Goal: Task Accomplishment & Management: Manage account settings

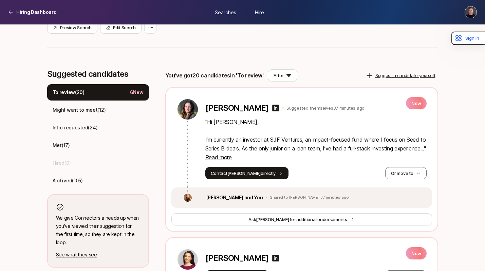
scroll to position [152, 0]
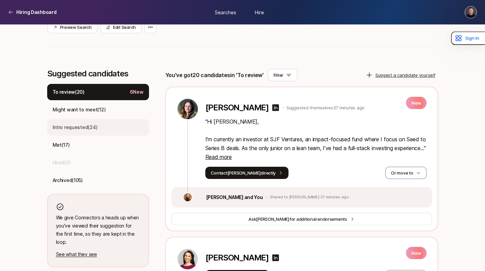
click at [94, 129] on p "Intro requested ( 24 )" at bounding box center [75, 127] width 45 height 8
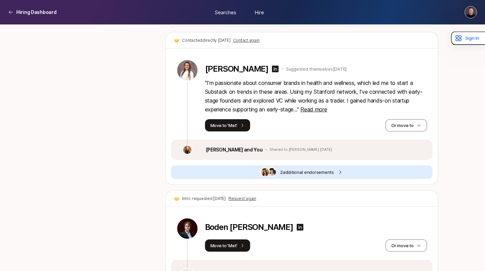
scroll to position [2922, 0]
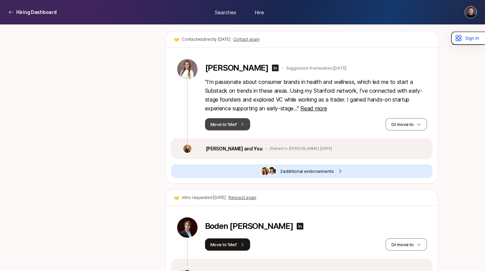
click at [228, 118] on button "Move to 'Met'" at bounding box center [228, 124] width 46 height 12
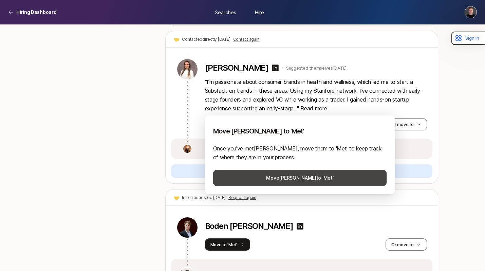
click at [254, 178] on button "Move [PERSON_NAME] to 'Met'" at bounding box center [300, 178] width 174 height 16
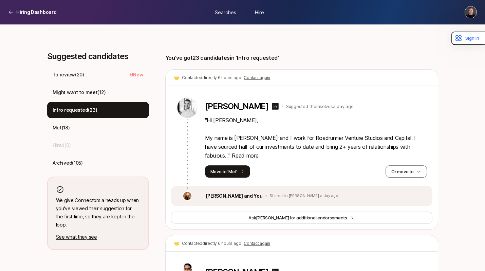
scroll to position [183, 0]
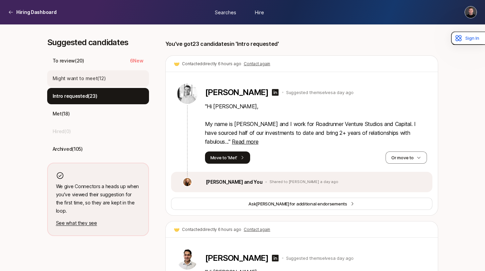
click at [101, 81] on p "Might want to meet ( 12 )" at bounding box center [79, 78] width 53 height 8
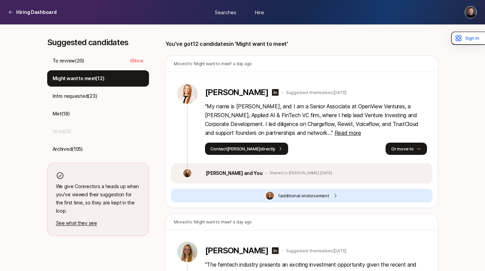
click at [396, 148] on button "Or move to" at bounding box center [406, 149] width 41 height 12
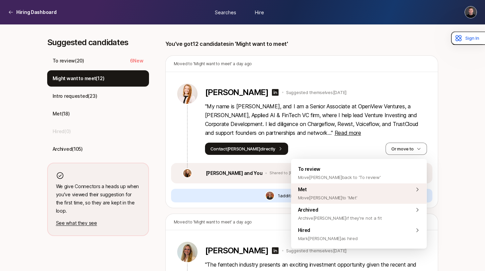
click at [363, 188] on div "Met Move [PERSON_NAME] to 'Met'" at bounding box center [359, 193] width 136 height 20
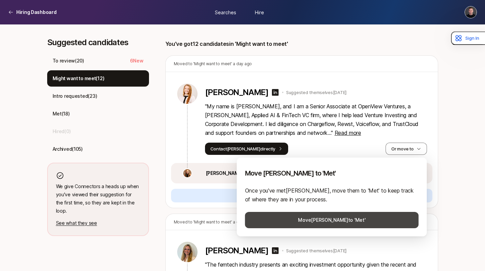
click at [349, 219] on button "Move [PERSON_NAME] to 'Met'" at bounding box center [332, 220] width 174 height 16
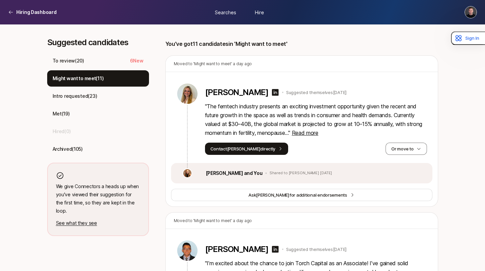
scroll to position [207, 0]
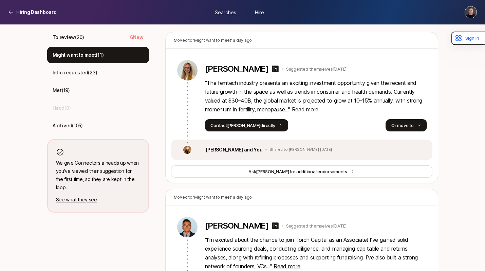
click at [397, 125] on button "Or move to" at bounding box center [406, 125] width 41 height 12
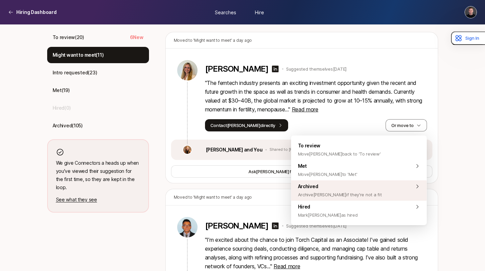
click at [340, 193] on span "Archive [PERSON_NAME] if they're not a fit" at bounding box center [340, 195] width 84 height 8
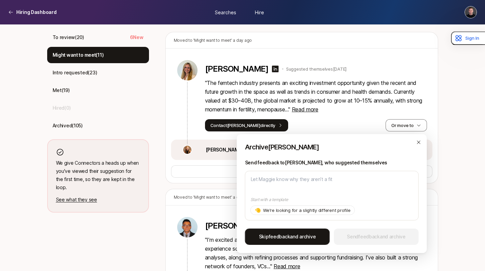
click at [287, 236] on span "feedback" at bounding box center [279, 237] width 21 height 6
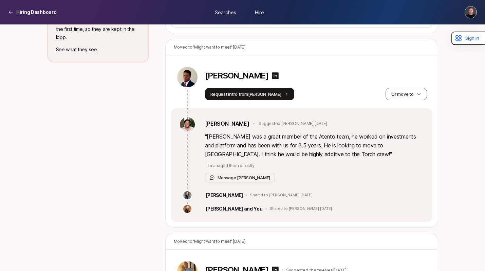
scroll to position [358, 0]
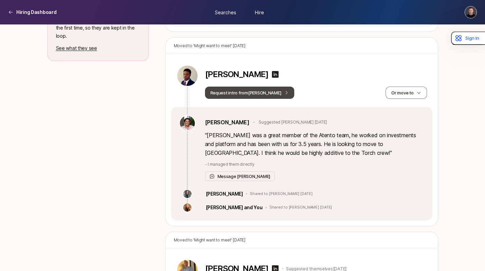
click at [247, 94] on button "Request intro from [PERSON_NAME]" at bounding box center [250, 93] width 90 height 12
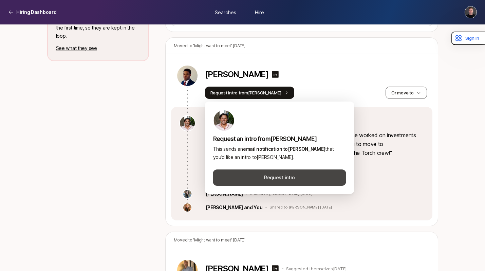
click at [282, 181] on button "Request intro" at bounding box center [279, 177] width 133 height 16
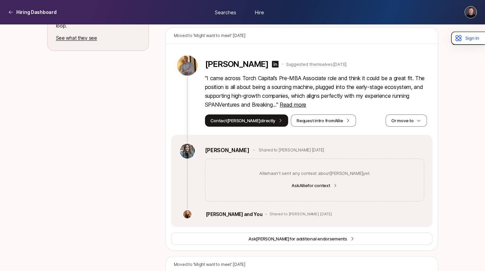
scroll to position [370, 0]
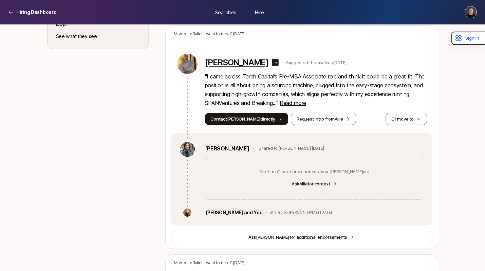
click at [231, 59] on p "[PERSON_NAME]" at bounding box center [237, 63] width 64 height 10
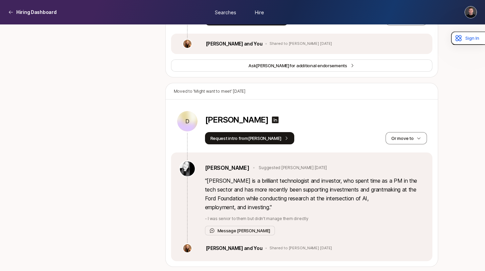
scroll to position [1201, 0]
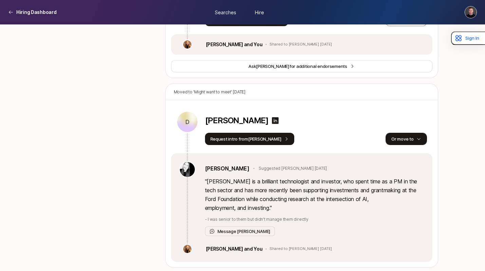
click at [409, 133] on button "Or move to" at bounding box center [406, 139] width 41 height 12
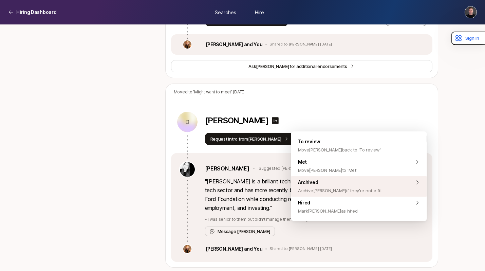
click at [364, 189] on div "Archived Archive [PERSON_NAME] if they're not a fit" at bounding box center [359, 186] width 136 height 20
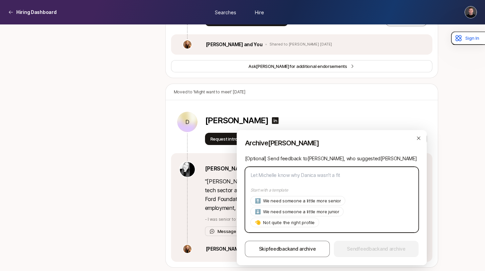
click at [310, 175] on textarea at bounding box center [332, 200] width 174 height 66
type textarea "x"
type textarea "A"
type textarea "x"
type textarea "A"
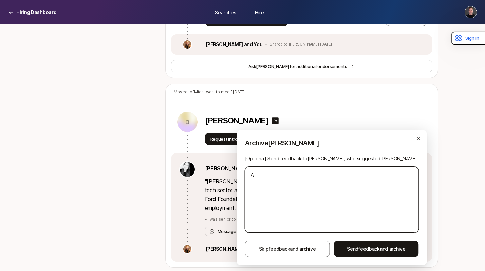
type textarea "x"
type textarea "A l"
type textarea "x"
type textarea "A li"
type textarea "x"
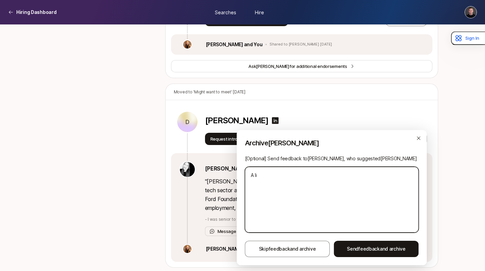
type textarea "A lie"
type textarea "x"
type textarea "A liee"
type textarea "x"
type textarea "A"
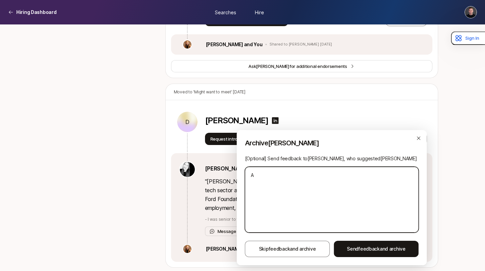
type textarea "x"
type textarea "A"
type textarea "x"
type textarea "A l"
type textarea "x"
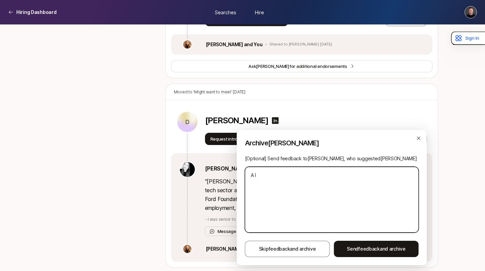
type textarea "A li"
type textarea "x"
type textarea "A lit"
type textarea "x"
type textarea "A litt"
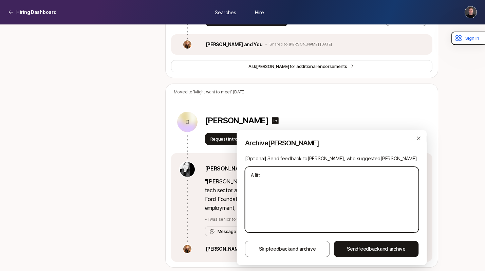
type textarea "x"
type textarea "A littl"
type textarea "x"
type textarea "A little"
type textarea "x"
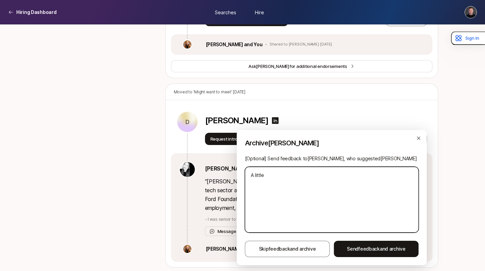
type textarea "A little"
type textarea "x"
type textarea "A little s"
type textarea "x"
type textarea "A little se"
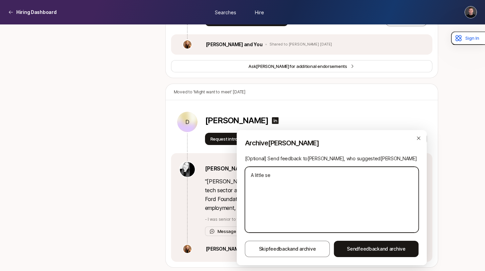
type textarea "x"
type textarea "A little sen"
type textarea "x"
type textarea "A little seni"
type textarea "x"
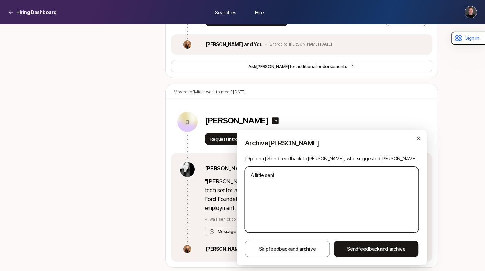
type textarea "A little senio"
type textarea "x"
type textarea "A little senior"
type textarea "x"
type textarea "A little senior"
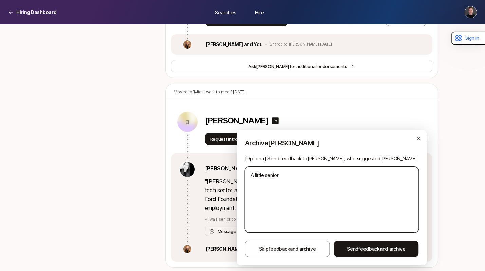
type textarea "x"
type textarea "A little senior f"
type textarea "x"
type textarea "A little senior fo"
type textarea "x"
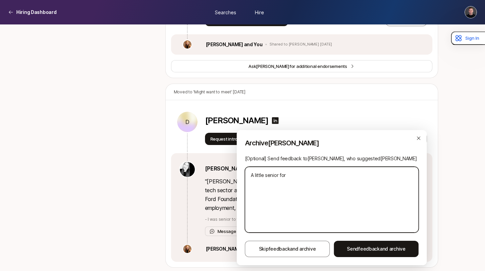
type textarea "A little senior for"
type textarea "x"
type textarea "A little senior for wh"
type textarea "x"
type textarea "A little senior for wha"
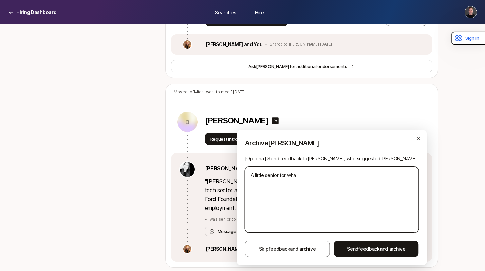
type textarea "x"
type textarea "A little senior for what"
type textarea "x"
type textarea "A little senior for what"
type textarea "x"
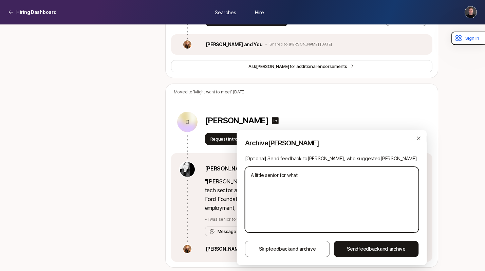
type textarea "A little senior for what w"
type textarea "x"
type textarea "A little senior for what we"
type textarea "x"
type textarea "A little senior for what we a"
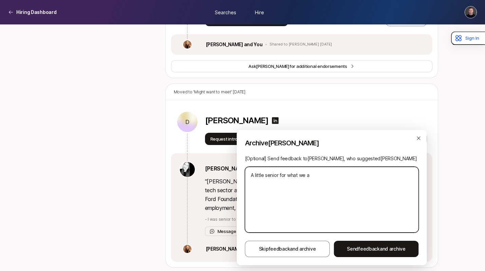
type textarea "x"
type textarea "A little senior for what we ar"
type textarea "x"
type textarea "A little senior for what we are"
type textarea "x"
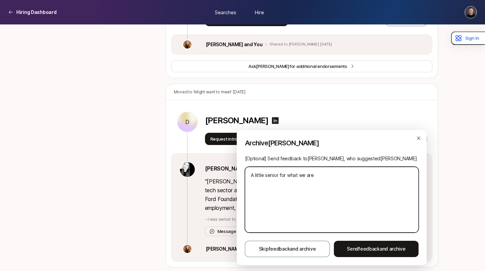
type textarea "A little senior for what we are"
type textarea "x"
type textarea "A little senior for what we are l"
type textarea "x"
type textarea "A little senior for what we are lo"
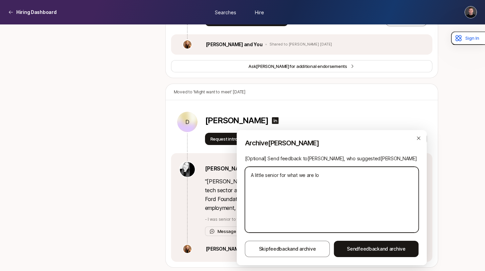
type textarea "x"
type textarea "A little senior for what we are loo"
type textarea "x"
type textarea "A little senior for what we are look"
type textarea "x"
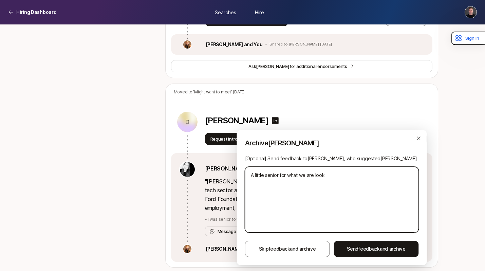
type textarea "A little senior for what we are looki"
type textarea "x"
type textarea "A little senior for what we are lookin"
type textarea "x"
type textarea "A little senior for what we are looking"
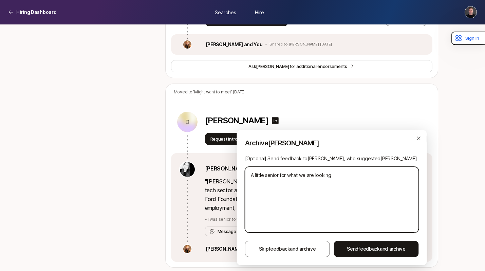
type textarea "x"
type textarea "A little senior for what we are looking f"
type textarea "x"
type textarea "A little senior for what we are looking fo"
type textarea "x"
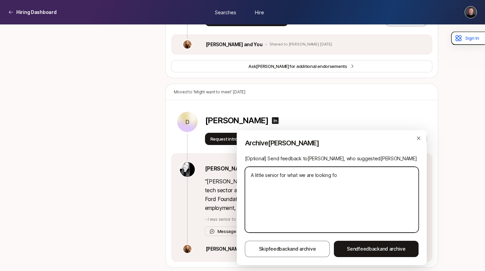
type textarea "A little senior for what we are looking for"
type textarea "x"
type textarea "A little senior for what we are looking for,"
type textarea "x"
type textarea "A little senior for what we are looking for,"
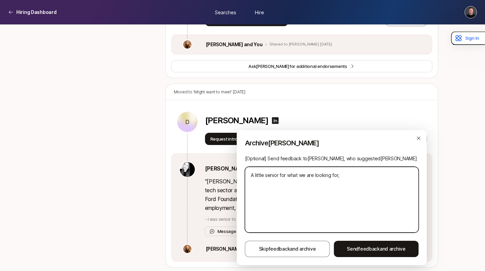
type textarea "x"
type textarea "A little senior for what we are looking for, b"
type textarea "x"
type textarea "A little senior for what we are looking for, bu"
type textarea "x"
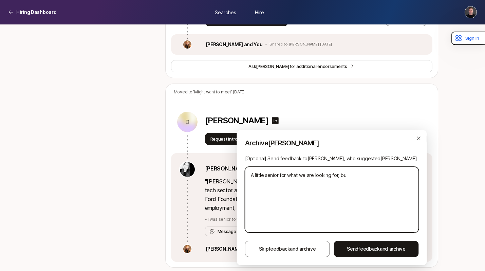
type textarea "A little senior for what we are looking for, but"
type textarea "x"
type textarea "A little senior for what we are looking for, but"
type textarea "x"
type textarea "A little senior for what we are looking for, but t"
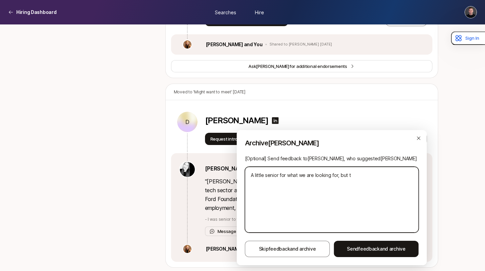
type textarea "x"
type textarea "A little senior for what we are looking for, but th"
type textarea "x"
type textarea "A little senior for what we are looking for, but tha"
type textarea "x"
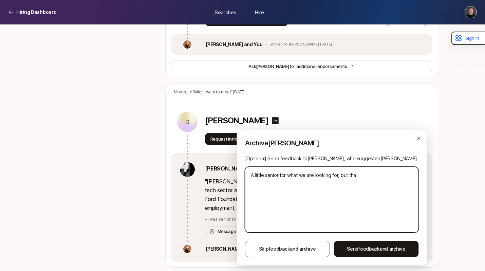
type textarea "A little senior for what we are looking for, but than"
type textarea "x"
type textarea "A little senior for what we are looking for, but thank"
type textarea "x"
type textarea "A little senior for what we are looking for, but thank"
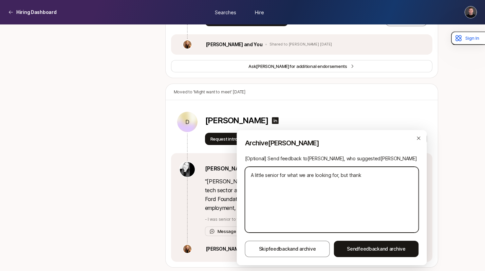
type textarea "x"
type textarea "A little senior for what we are looking for, but thank y"
type textarea "x"
type textarea "A little senior for what we are looking for, but thank yo"
type textarea "x"
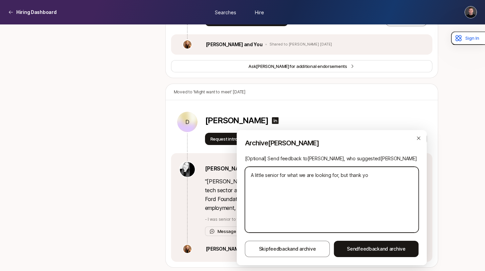
type textarea "A little senior for what we are looking for, but thank you"
type textarea "x"
type textarea "A little senior for what we are looking for, but thank you"
type textarea "x"
type textarea "A little senior for what we are looking for, but thank you s"
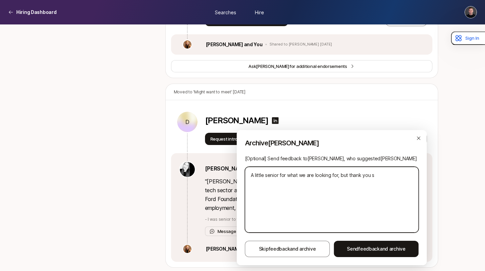
type textarea "x"
type textarea "A little senior for what we are looking for, but thank you so"
type textarea "x"
type textarea "A little senior for what we are looking for, but thank you so"
type textarea "x"
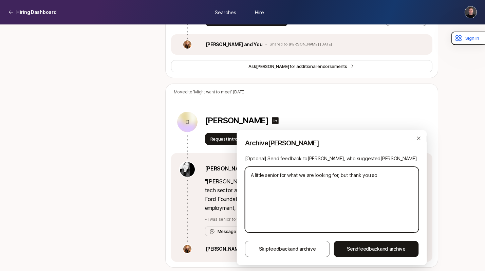
type textarea "A little senior for what we are looking for, but thank you so m"
type textarea "x"
type textarea "A little senior for what we are looking for, but thank you so mu"
type textarea "x"
type textarea "A little senior for what we are looking for, but thank you so muc"
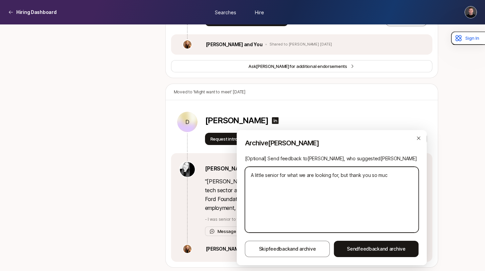
type textarea "x"
type textarea "A little senior for what we are looking for, but thank you so much"
type textarea "x"
type textarea "A little senior for what we are looking for, but thank you so much"
type textarea "x"
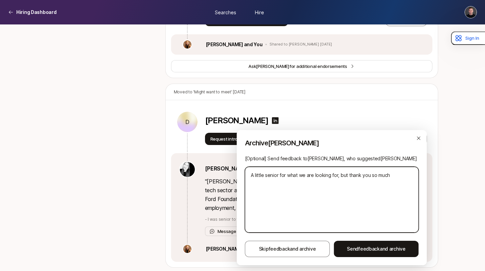
type textarea "A little senior for what we are looking for, but thank you so much f"
type textarea "x"
type textarea "A little senior for what we are looking for, but thank you so much fo"
type textarea "x"
type textarea "A little senior for what we are looking for, but thank you so much for"
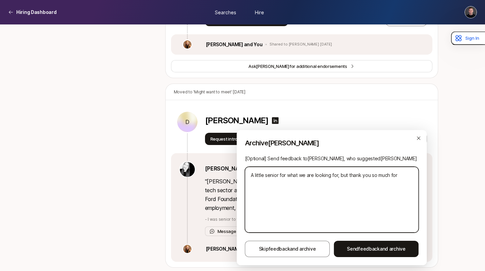
type textarea "x"
type textarea "A little senior for what we are looking for, but thank you so much for t"
type textarea "x"
type textarea "A little senior for what we are looking for, but thank you so much for th"
type textarea "x"
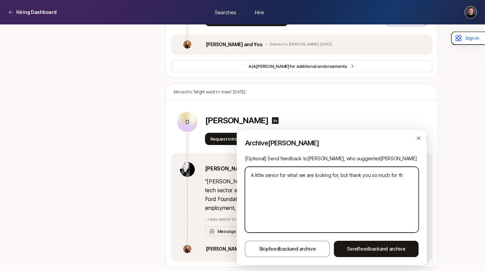
type textarea "A little senior for what we are looking for, but thank you so much for the"
type textarea "x"
type textarea "A little senior for what we are looking for, but thank you so much for the"
type textarea "x"
type textarea "A little senior for what we are looking for, but thank you so much for the r"
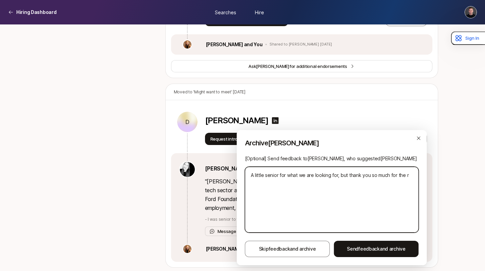
type textarea "x"
type textarea "A little senior for what we are looking for, but thank you so much for the re"
type textarea "x"
type textarea "A little senior for what we are looking for, but thank you so much for the reco"
type textarea "x"
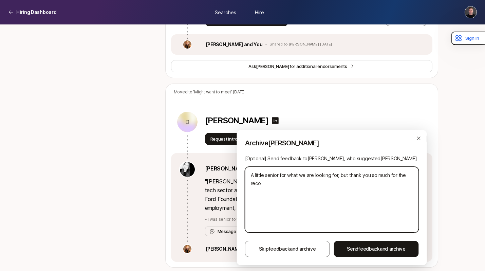
type textarea "A little senior for what we are looking for, but thank you so much for the recom"
type textarea "x"
type textarea "A little senior for what we are looking for, but thank you so much for the reco…"
type textarea "x"
type textarea "A little senior for what we are looking for, but thank you so much for the reco…"
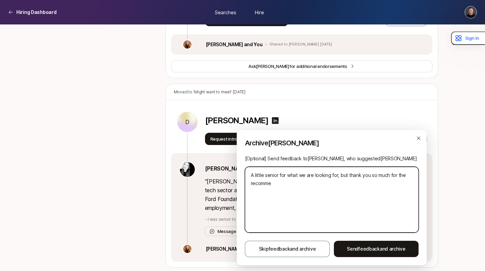
type textarea "x"
type textarea "A little senior for what we are looking for, but thank you so much for the reco…"
type textarea "x"
type textarea "A little senior for what we are looking for, but thank you so much for the reco…"
type textarea "x"
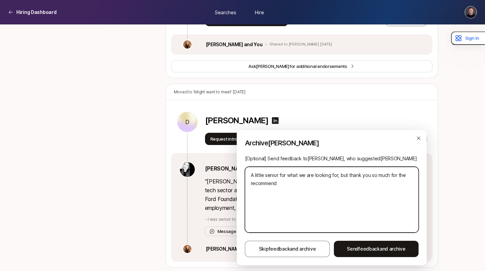
type textarea "A little senior for what we are looking for, but thank you so much for the reco…"
type textarea "x"
type textarea "A little senior for what we are looking for, but thank you so much for the reco…"
type textarea "x"
type textarea "A little senior for what we are looking for, but thank you so much for the reco…"
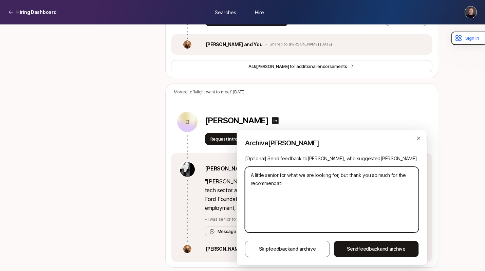
type textarea "x"
type textarea "A little senior for what we are looking for, but thank you so much for the reco…"
type textarea "x"
type textarea "A little senior for what we are looking for, but thank you so much for the reco…"
type textarea "x"
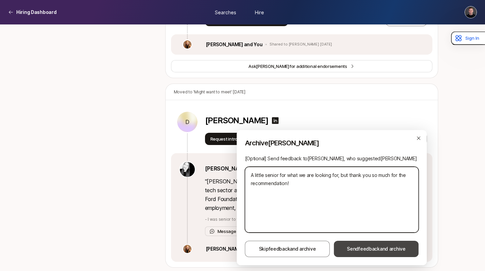
type textarea "A little senior for what we are looking for, but thank you so much for the reco…"
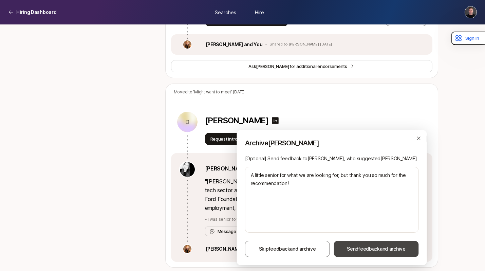
click at [360, 251] on span "feedback" at bounding box center [369, 249] width 21 height 6
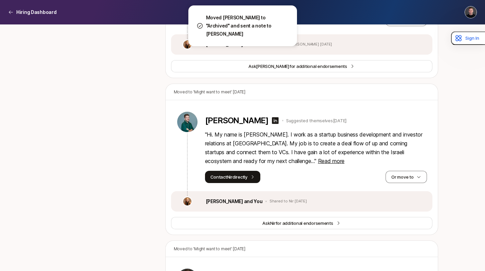
scroll to position [1203, 0]
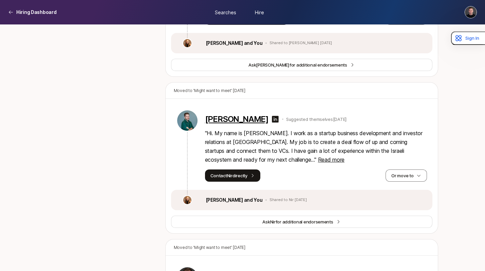
click at [232, 114] on p "[PERSON_NAME]" at bounding box center [237, 119] width 64 height 10
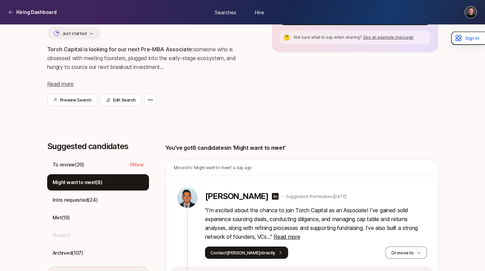
scroll to position [81, 0]
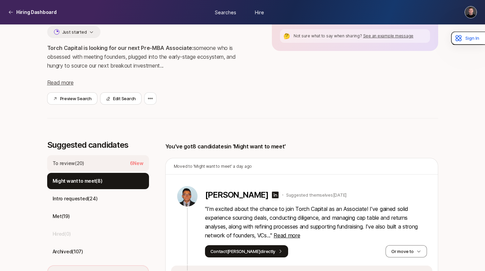
click at [102, 171] on div "To review ( 20 ) 6 New" at bounding box center [98, 163] width 102 height 16
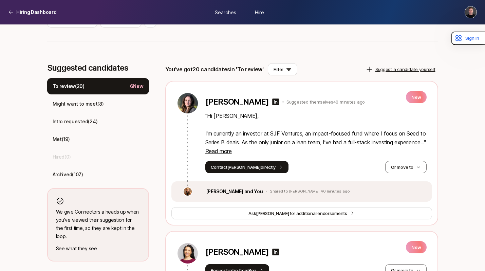
scroll to position [160, 0]
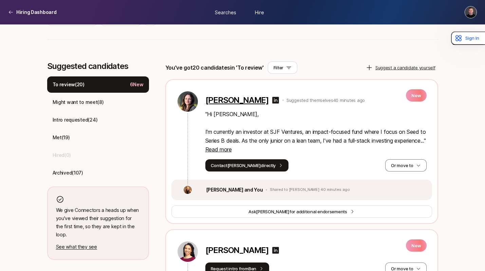
click at [242, 102] on p "[PERSON_NAME]" at bounding box center [238, 100] width 64 height 10
click at [232, 148] on span "Read more" at bounding box center [219, 149] width 26 height 7
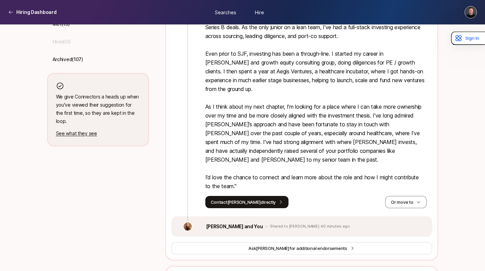
scroll to position [281, 0]
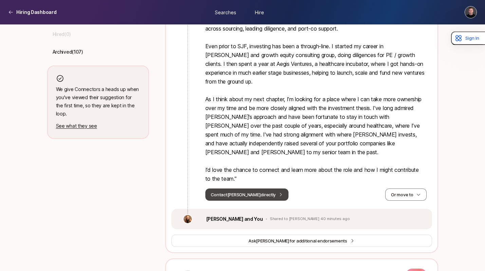
click at [251, 189] on button "Contact [PERSON_NAME] directly" at bounding box center [248, 195] width 84 height 12
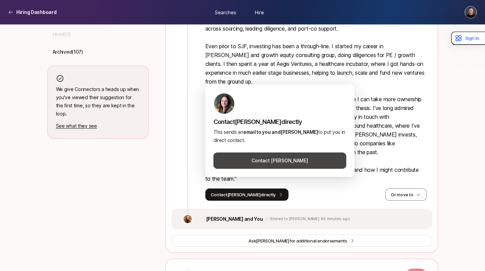
click at [260, 164] on button "Contact [PERSON_NAME]" at bounding box center [280, 161] width 133 height 16
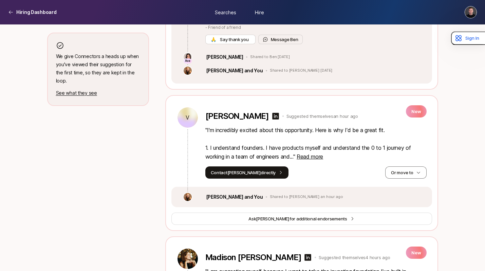
scroll to position [315, 0]
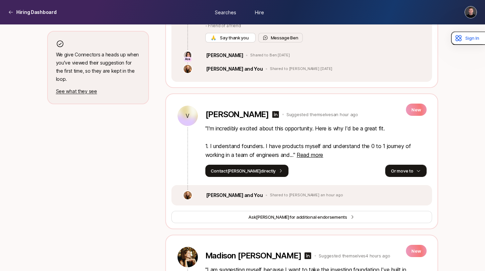
click at [400, 165] on button "Or move to" at bounding box center [406, 171] width 41 height 12
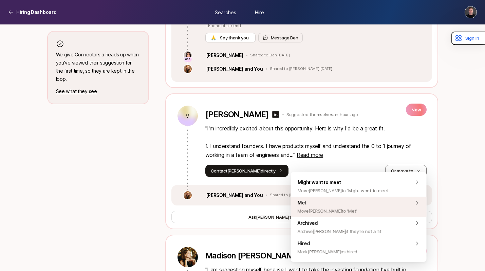
click at [359, 203] on div "Met Move [PERSON_NAME] to 'Met'" at bounding box center [359, 207] width 136 height 20
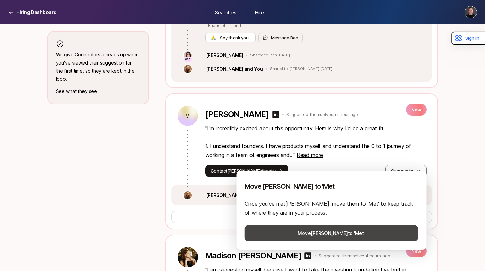
click at [329, 229] on button "Move [PERSON_NAME] to 'Met'" at bounding box center [332, 233] width 174 height 16
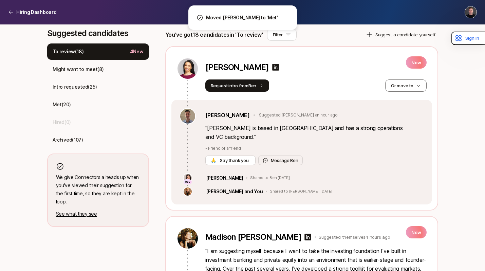
scroll to position [191, 0]
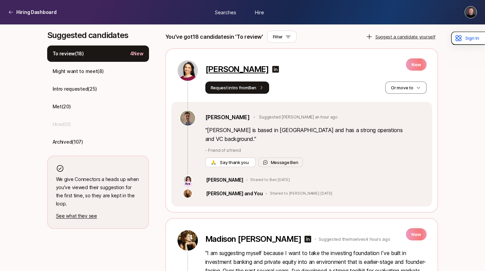
click at [230, 70] on p "[PERSON_NAME]" at bounding box center [238, 70] width 64 height 10
click at [402, 89] on button "Or move to" at bounding box center [406, 88] width 41 height 12
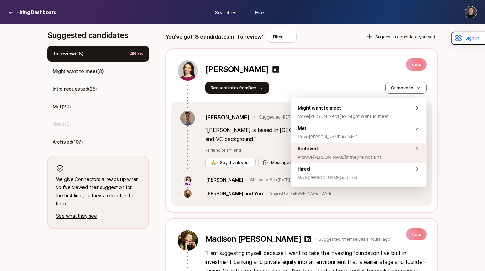
click at [340, 154] on span "Archive [PERSON_NAME] if they're not a fit" at bounding box center [340, 157] width 84 height 8
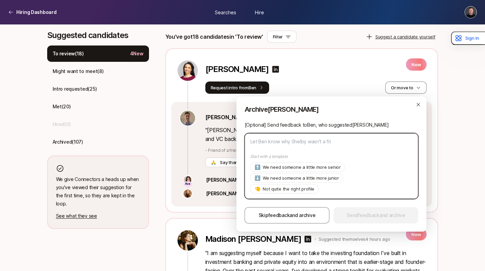
click at [273, 142] on textarea at bounding box center [332, 166] width 174 height 66
paste textarea "Hi [PERSON_NAME], Thanks for your interest in the Pre-MBA Associate!! Your back…"
type textarea "x"
type textarea "Hi [PERSON_NAME], Thanks for your interest in the Pre-MBA Associate!! Your back…"
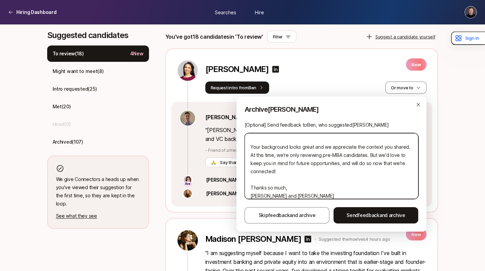
scroll to position [23, 0]
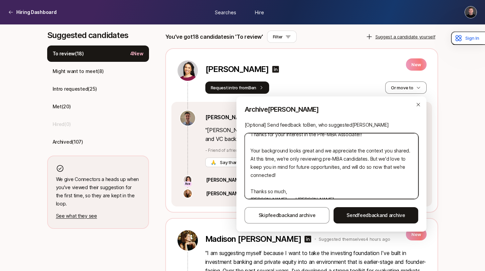
click at [261, 151] on textarea "Hi [PERSON_NAME], Thanks for your interest in the Pre-MBA Associate!! Your back…" at bounding box center [332, 166] width 174 height 66
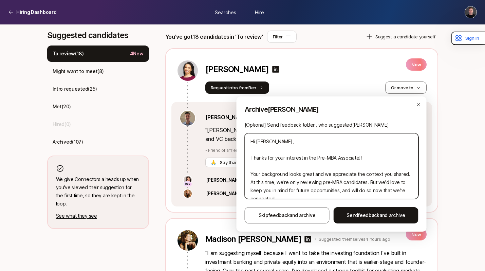
type textarea "x"
type textarea "Background looks great and we appreciate the context you shared. At this time, …"
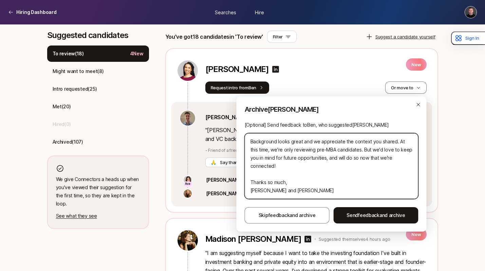
type textarea "x"
type textarea "Background looks great and we appreciate the r. At this time, we're only review…"
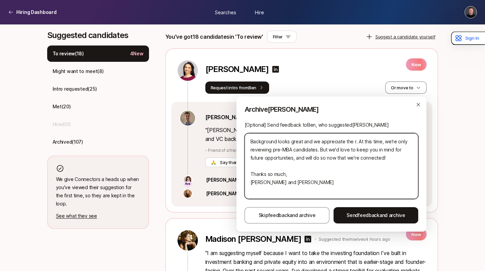
type textarea "x"
type textarea "Background looks great and we appreciate the re. At this time, we're only revie…"
type textarea "x"
type textarea "Background looks great and we appreciate the rec. At this time, we're only revi…"
type textarea "x"
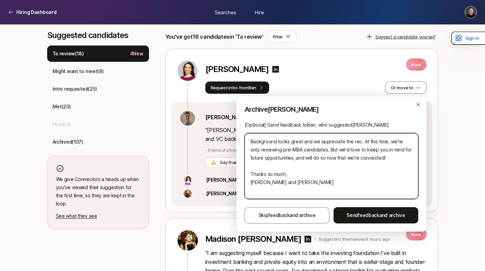
type textarea "Background looks great and we appreciate the reco. At this time, we're only rev…"
type textarea "x"
type textarea "Background looks great and we appreciate the recom. At this time, we're only re…"
type textarea "x"
type textarea "Background looks great and we appreciate the recomm. At this time, we're only r…"
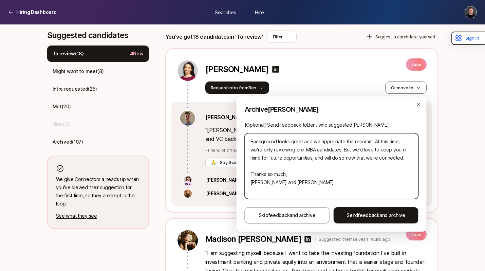
type textarea "x"
type textarea "Background looks great and we appreciate the recomme. At this time, we're only …"
type textarea "x"
type textarea "Background looks great and we appreciate the recommen. At this time, we're only…"
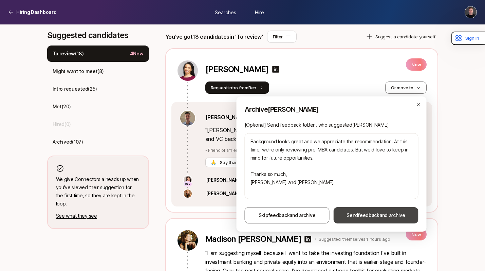
click at [349, 218] on span "Send feedback and archive" at bounding box center [376, 215] width 59 height 8
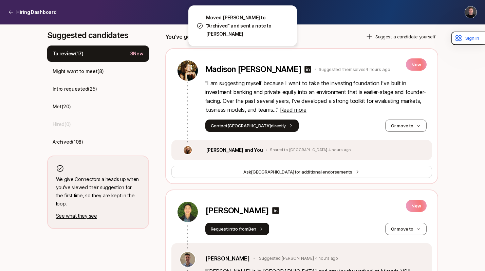
click at [240, 74] on div "Madison [PERSON_NAME] Suggested themselves 4 hours ago" at bounding box center [305, 71] width 198 height 12
click at [228, 67] on p "Madison [PERSON_NAME]" at bounding box center [254, 70] width 96 height 10
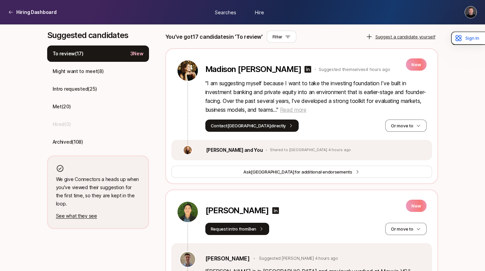
click at [307, 112] on span "Read more" at bounding box center [293, 109] width 26 height 7
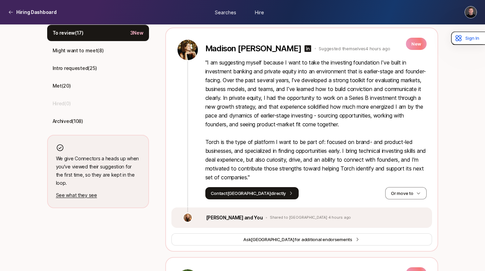
scroll to position [221, 0]
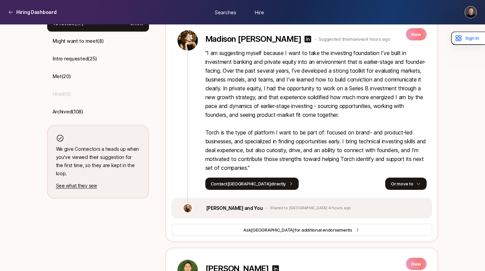
click at [401, 186] on button "Or move to" at bounding box center [406, 184] width 41 height 12
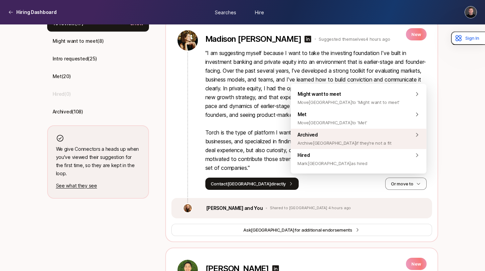
click at [323, 141] on span "Archive [PERSON_NAME] if they're not a fit" at bounding box center [345, 143] width 94 height 8
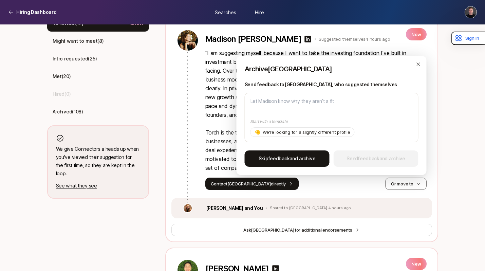
click at [280, 156] on span "feedback" at bounding box center [279, 159] width 21 height 6
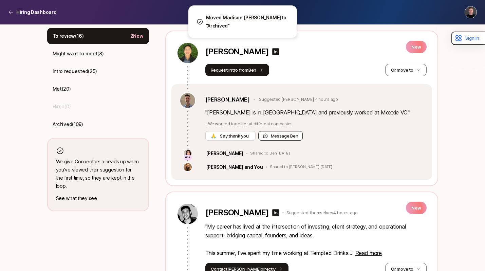
scroll to position [207, 0]
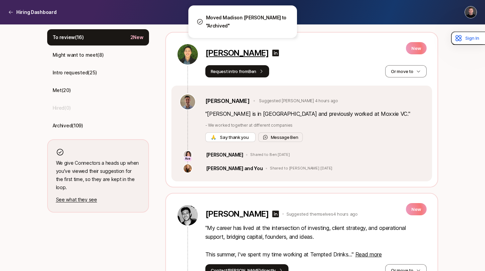
click at [243, 56] on p "[PERSON_NAME]" at bounding box center [238, 53] width 64 height 10
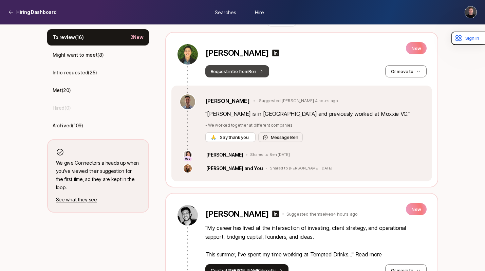
click at [241, 71] on button "Request intro from [PERSON_NAME]" at bounding box center [238, 71] width 64 height 12
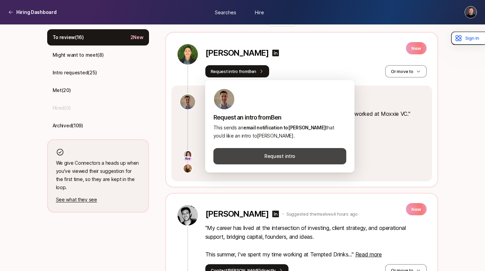
click at [281, 157] on button "Request intro" at bounding box center [280, 156] width 133 height 16
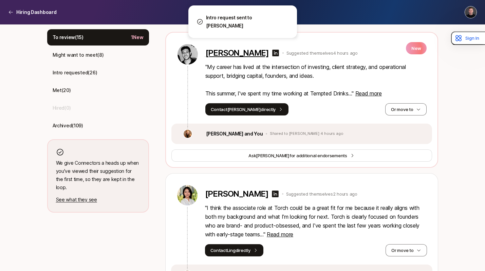
click at [242, 52] on p "[PERSON_NAME]" at bounding box center [238, 53] width 64 height 10
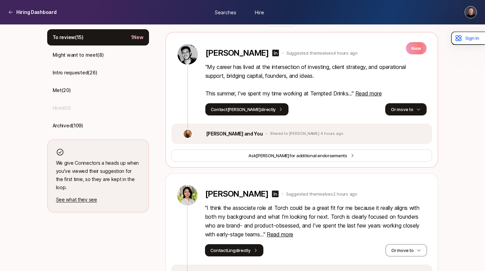
click at [407, 109] on button "Or move to" at bounding box center [406, 109] width 41 height 12
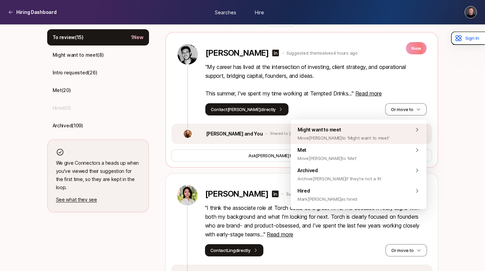
click at [363, 133] on div "Might want to meet Move [PERSON_NAME] to 'Might want to meet'" at bounding box center [359, 134] width 136 height 20
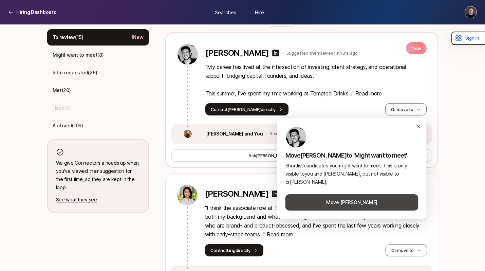
click at [354, 196] on button "Move [PERSON_NAME]" at bounding box center [352, 202] width 133 height 16
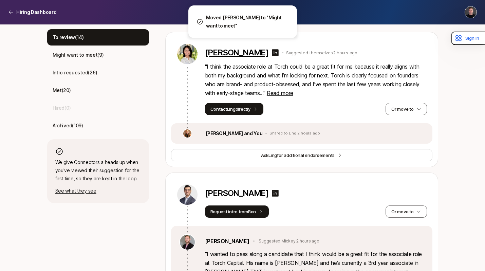
click at [237, 57] on p "[PERSON_NAME]" at bounding box center [237, 53] width 64 height 10
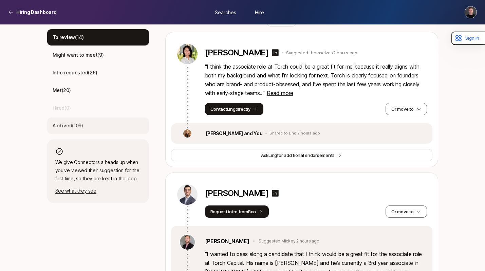
click at [88, 127] on div "Archived ( 109 )" at bounding box center [98, 126] width 102 height 16
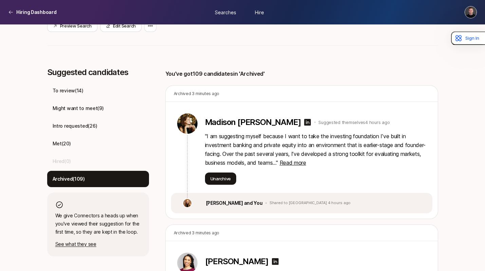
scroll to position [168, 0]
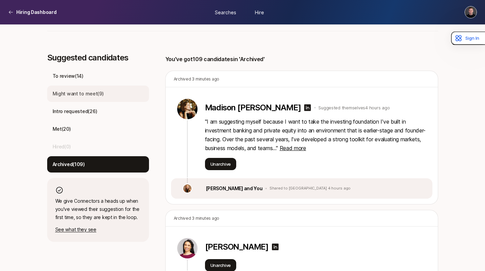
click at [90, 95] on p "Might want to meet ( 9 )" at bounding box center [78, 94] width 51 height 8
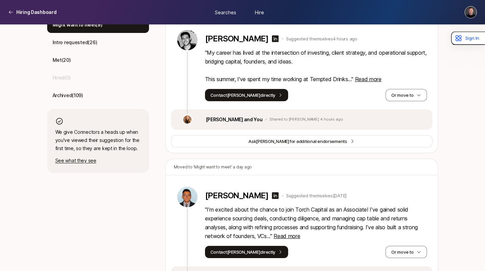
scroll to position [215, 0]
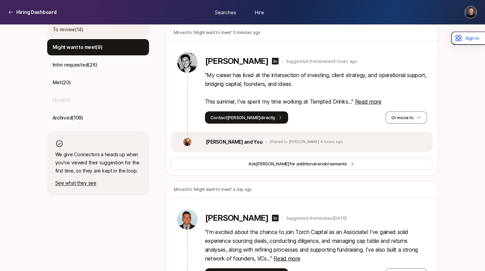
click at [91, 32] on div "To review ( 14 )" at bounding box center [98, 29] width 102 height 16
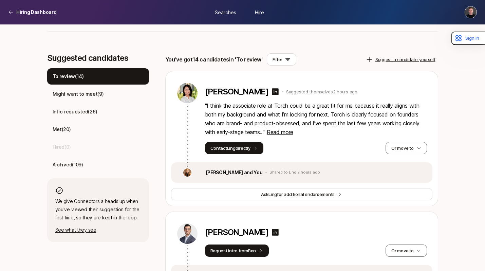
scroll to position [148, 0]
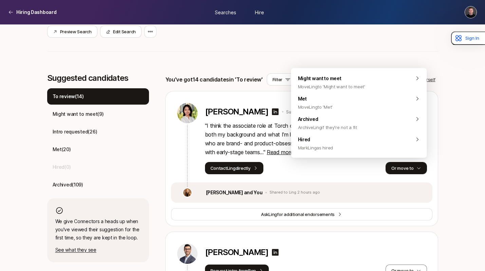
click at [407, 167] on button "Or move to" at bounding box center [406, 168] width 41 height 12
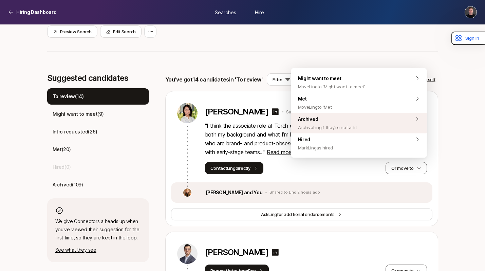
click at [323, 123] on span "Archived Archive Ling if they're not a fit" at bounding box center [327, 123] width 59 height 16
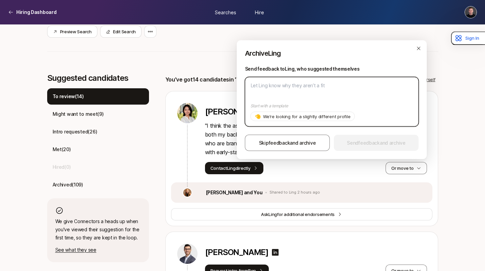
click at [269, 89] on textarea at bounding box center [332, 102] width 174 height 50
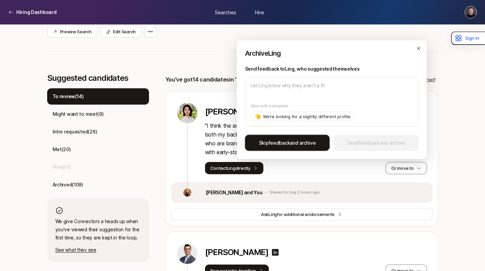
click at [311, 144] on span "Skip feedback and archive" at bounding box center [287, 143] width 57 height 8
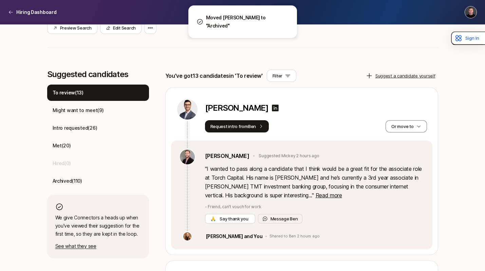
scroll to position [153, 0]
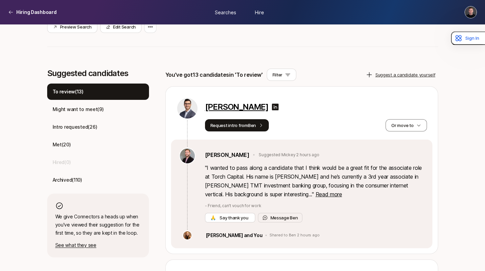
click at [247, 104] on p "[PERSON_NAME]" at bounding box center [237, 107] width 64 height 10
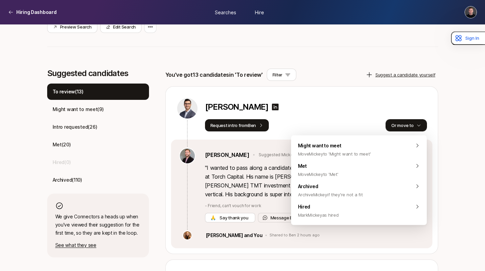
click at [410, 123] on button "Or move to" at bounding box center [406, 125] width 41 height 12
click at [338, 104] on div "[PERSON_NAME]" at bounding box center [316, 108] width 222 height 12
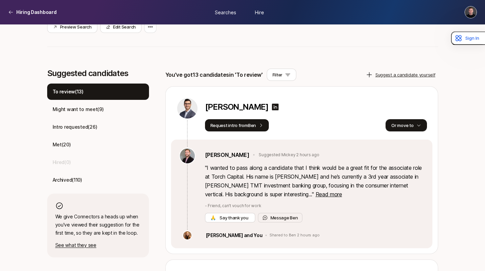
click at [417, 124] on icon "button" at bounding box center [419, 125] width 5 height 5
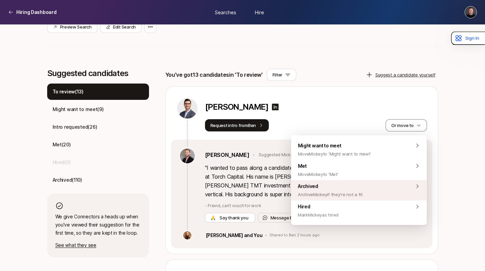
click at [335, 193] on span "Archive [PERSON_NAME] if they're not a fit" at bounding box center [330, 195] width 65 height 8
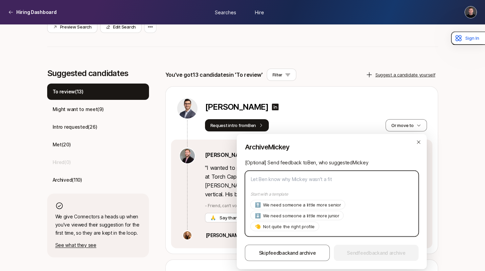
click at [295, 182] on textarea at bounding box center [332, 204] width 174 height 66
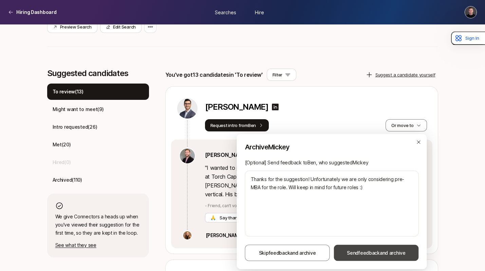
click at [360, 252] on span "feedback" at bounding box center [369, 253] width 21 height 6
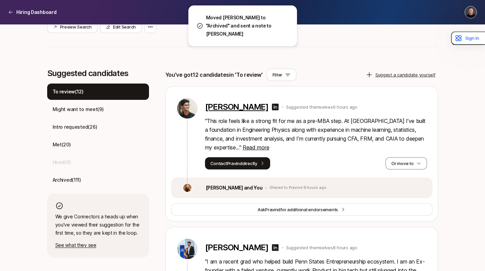
click at [246, 105] on p "[PERSON_NAME]" at bounding box center [237, 107] width 64 height 10
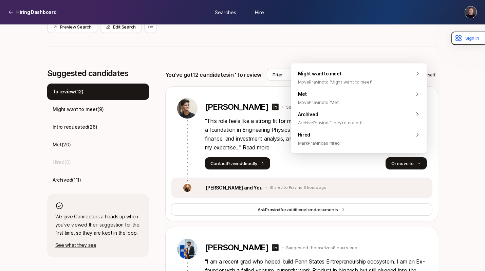
click at [415, 163] on button "Or move to" at bounding box center [406, 163] width 41 height 12
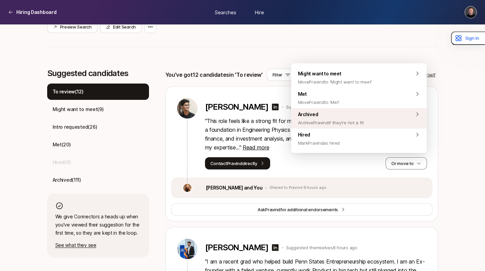
click at [319, 115] on span "Archived Archive Pravind if they're not a fit" at bounding box center [331, 118] width 66 height 16
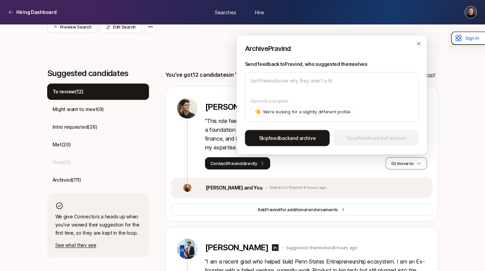
click at [288, 136] on span "feedback" at bounding box center [279, 138] width 21 height 6
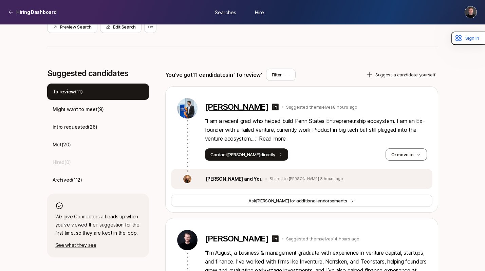
click at [245, 111] on p "[PERSON_NAME]" at bounding box center [237, 107] width 64 height 10
click at [419, 154] on icon "button" at bounding box center [419, 154] width 5 height 5
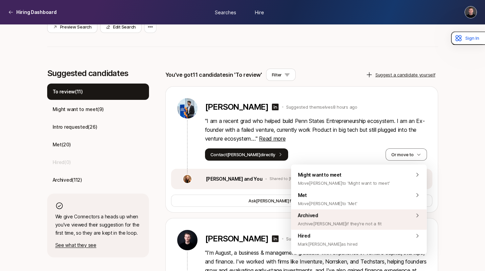
click at [345, 225] on span "Archive [PERSON_NAME] if they're not a fit" at bounding box center [340, 224] width 84 height 8
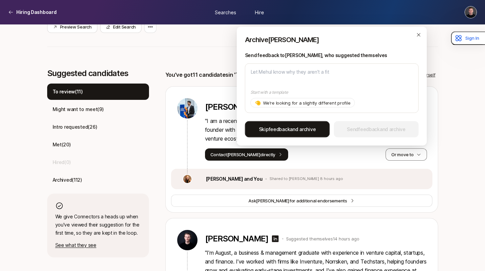
click at [288, 127] on span "feedback" at bounding box center [279, 129] width 21 height 6
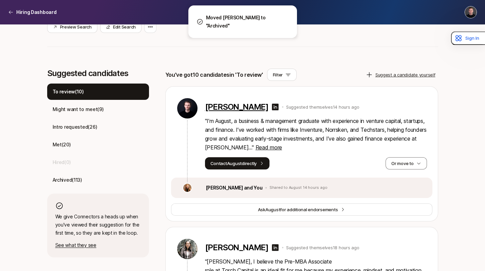
click at [246, 109] on p "[PERSON_NAME]" at bounding box center [237, 107] width 64 height 10
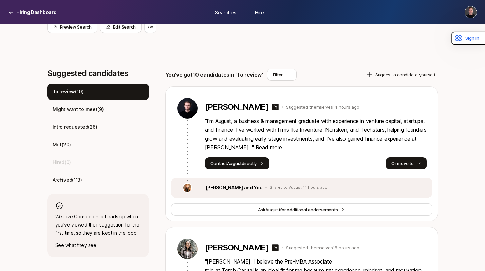
click at [409, 162] on button "Or move to" at bounding box center [406, 163] width 41 height 12
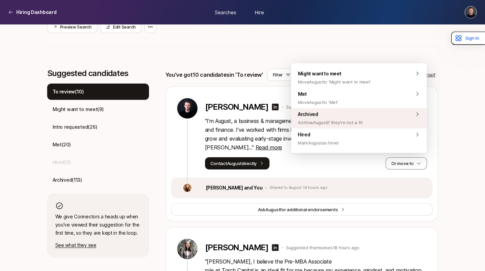
click at [328, 120] on span "Archive August if they're not a fit" at bounding box center [330, 123] width 65 height 8
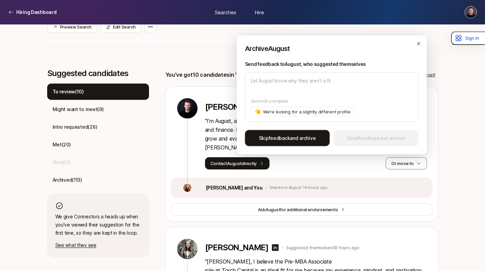
click at [288, 139] on span "feedback" at bounding box center [279, 138] width 21 height 6
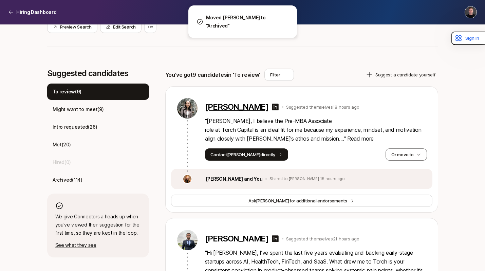
click at [242, 103] on p "[PERSON_NAME]" at bounding box center [237, 107] width 64 height 10
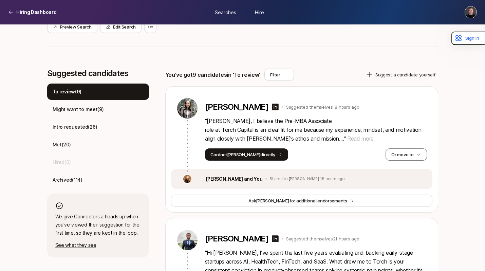
click at [368, 138] on span "Read more" at bounding box center [360, 138] width 26 height 7
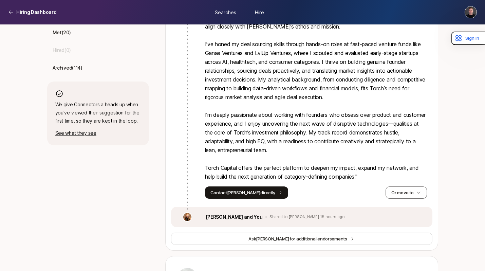
scroll to position [272, 0]
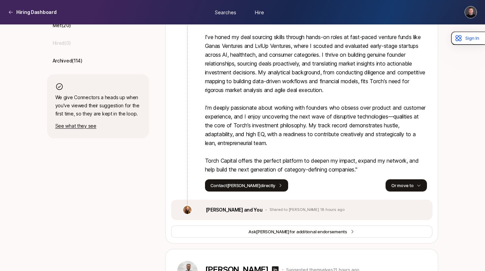
click at [399, 184] on button "Or move to" at bounding box center [406, 185] width 41 height 12
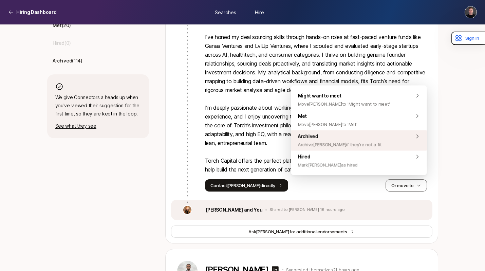
click at [339, 139] on span "Archived Archive [PERSON_NAME] if they're not a fit" at bounding box center [340, 140] width 84 height 16
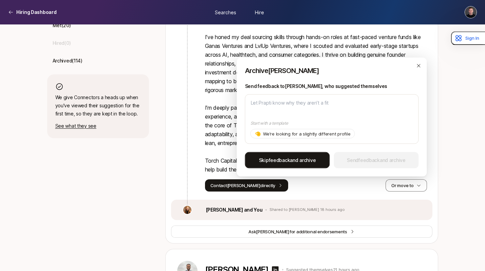
click at [279, 159] on span "feedback" at bounding box center [279, 160] width 21 height 6
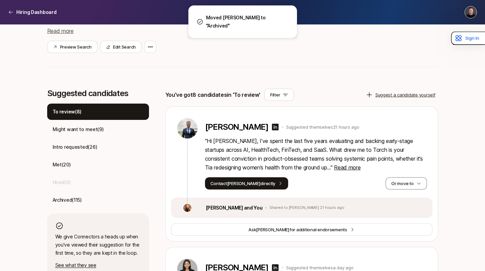
scroll to position [135, 0]
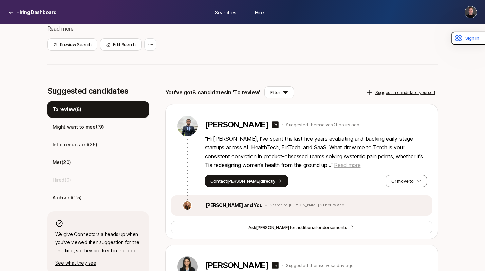
click at [334, 166] on span "Read more" at bounding box center [347, 165] width 26 height 7
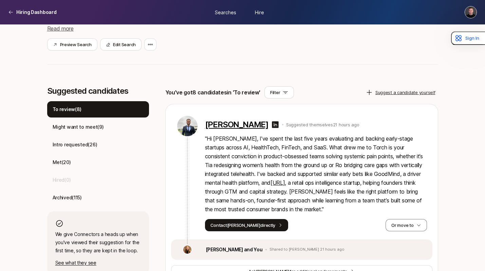
click at [224, 125] on p "[PERSON_NAME]" at bounding box center [237, 125] width 64 height 10
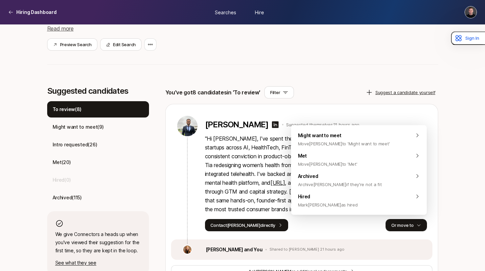
click at [407, 225] on button "Or move to" at bounding box center [406, 225] width 41 height 12
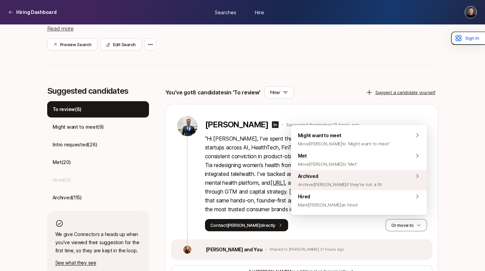
click at [332, 186] on span "Archive [PERSON_NAME] if they're not a fit" at bounding box center [340, 184] width 84 height 8
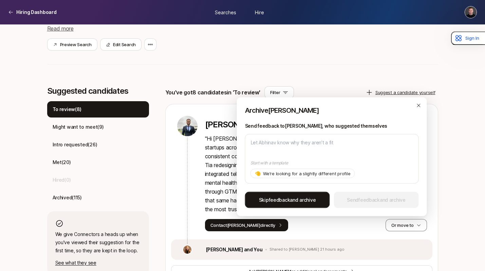
click at [298, 199] on span "Skip feedback and archive" at bounding box center [287, 200] width 57 height 8
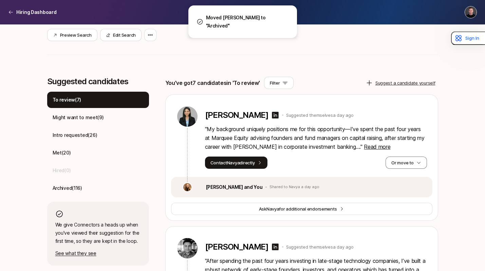
scroll to position [145, 0]
click at [234, 117] on p "[PERSON_NAME]" at bounding box center [237, 115] width 64 height 10
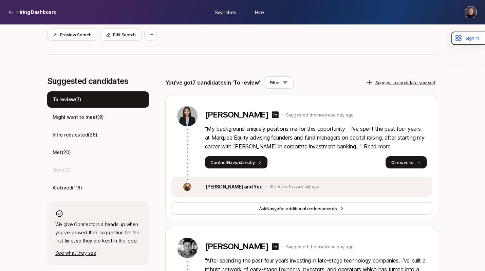
click at [406, 168] on div "[PERSON_NAME] themselves a day ago " My background uniquely positions me for th…" at bounding box center [302, 135] width 262 height 82
click at [404, 166] on button "Or move to" at bounding box center [406, 162] width 41 height 12
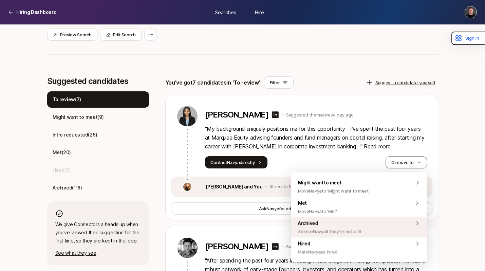
click at [342, 229] on span "Archive Navya if they're not a fit" at bounding box center [330, 232] width 64 height 8
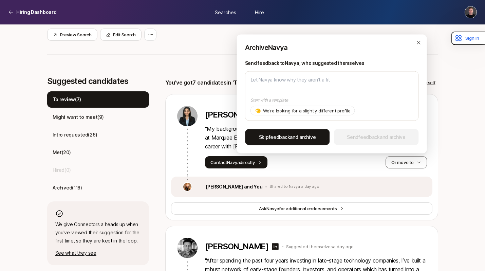
click at [298, 142] on button "Skip feedback and archive" at bounding box center [287, 137] width 85 height 16
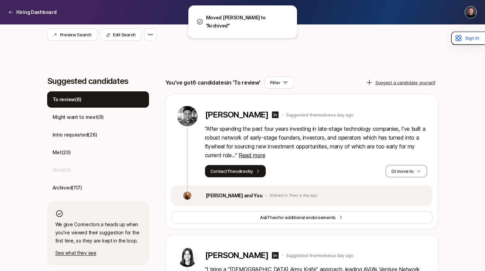
scroll to position [158, 0]
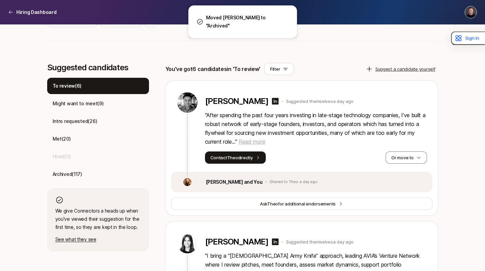
click at [255, 141] on span "Read more" at bounding box center [252, 141] width 26 height 7
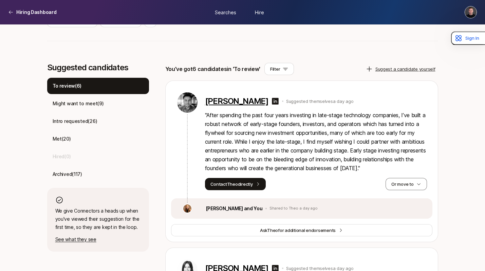
click at [231, 100] on p "[PERSON_NAME]" at bounding box center [237, 101] width 64 height 10
click at [402, 184] on button "Or move to" at bounding box center [406, 184] width 41 height 12
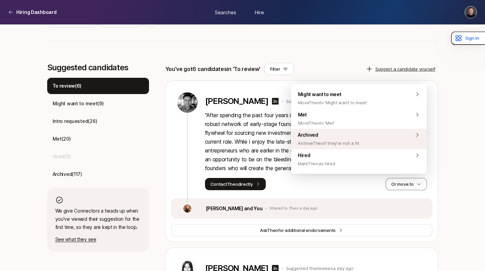
click at [336, 142] on span "Archive Theo if they're not a fit" at bounding box center [328, 143] width 61 height 8
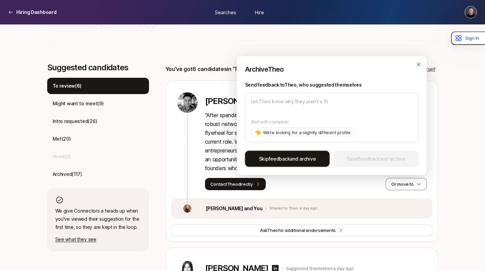
click at [288, 157] on span "feedback" at bounding box center [279, 159] width 21 height 6
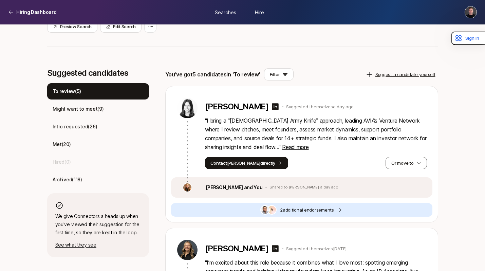
scroll to position [163, 0]
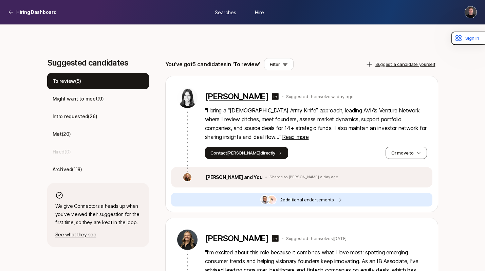
click at [222, 96] on p "[PERSON_NAME]" at bounding box center [237, 97] width 64 height 10
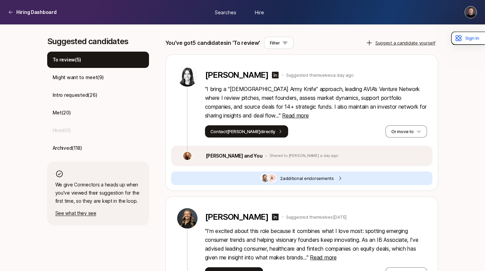
click at [293, 177] on span "2 additional endorsement s" at bounding box center [307, 178] width 54 height 7
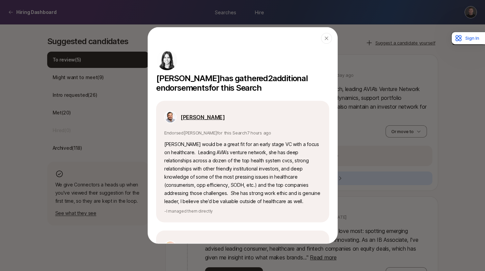
click at [188, 117] on p "[PERSON_NAME]" at bounding box center [203, 117] width 44 height 9
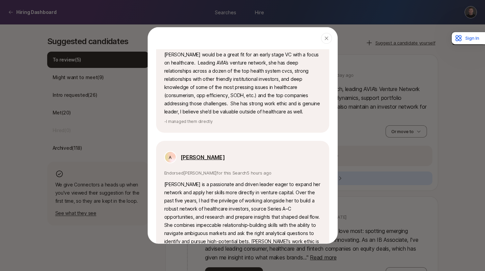
scroll to position [83, 0]
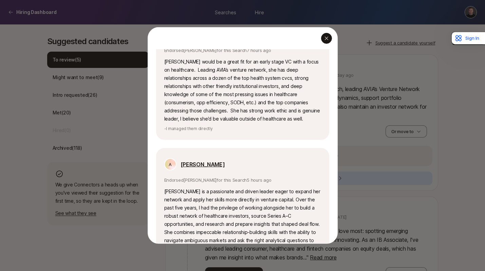
click at [325, 39] on icon "button" at bounding box center [326, 38] width 5 height 5
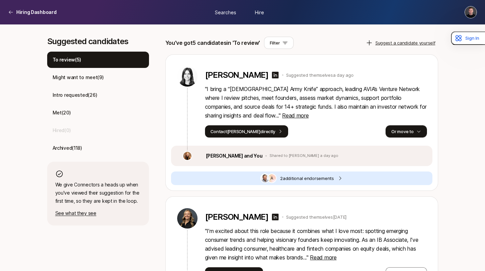
click at [397, 131] on button "Or move to" at bounding box center [406, 131] width 41 height 12
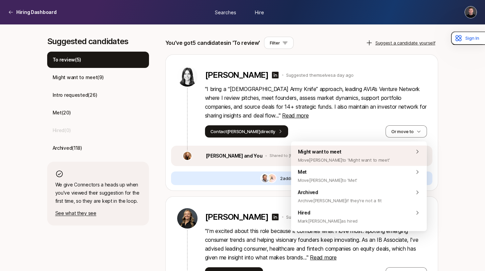
click at [356, 157] on span "Move [PERSON_NAME] to 'Might want to meet'" at bounding box center [344, 160] width 92 height 8
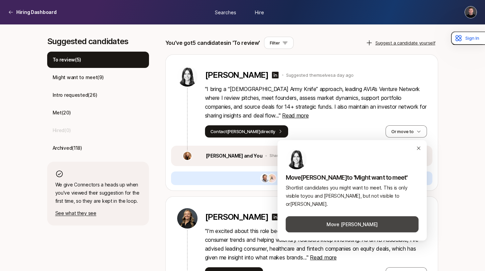
click at [330, 226] on button "Move [PERSON_NAME]" at bounding box center [352, 224] width 133 height 16
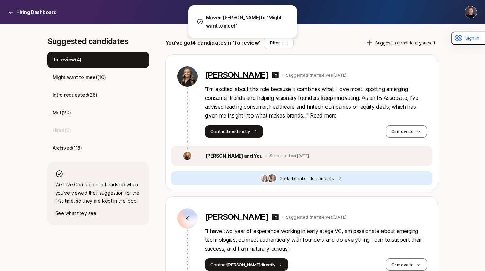
click at [234, 72] on p "[PERSON_NAME]" at bounding box center [237, 75] width 64 height 10
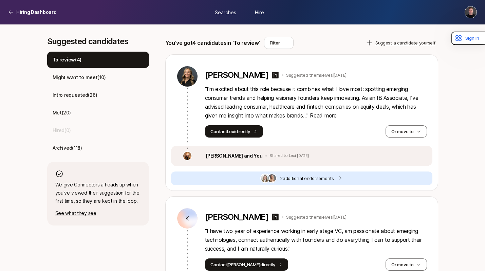
click at [301, 180] on span "2 additional endorsement s" at bounding box center [307, 178] width 54 height 7
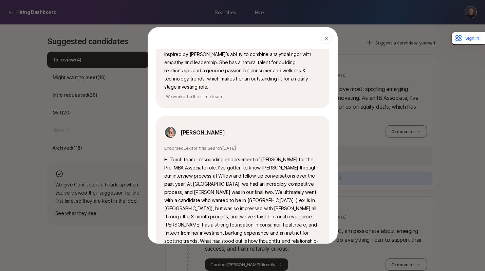
scroll to position [133, 0]
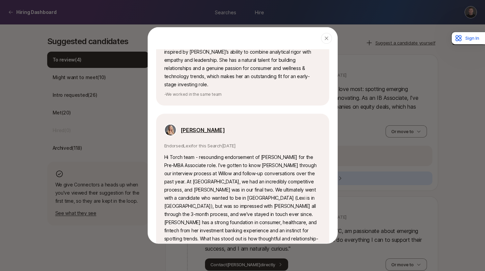
click at [207, 126] on p "[PERSON_NAME]" at bounding box center [203, 130] width 44 height 9
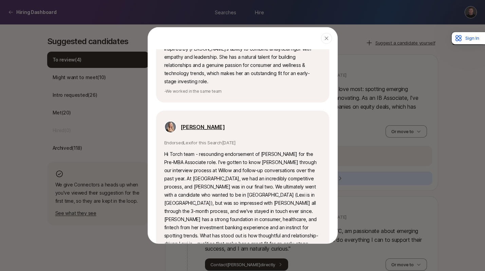
scroll to position [16, 0]
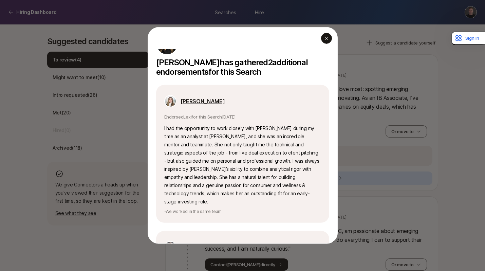
click at [324, 43] on div "button" at bounding box center [326, 38] width 11 height 11
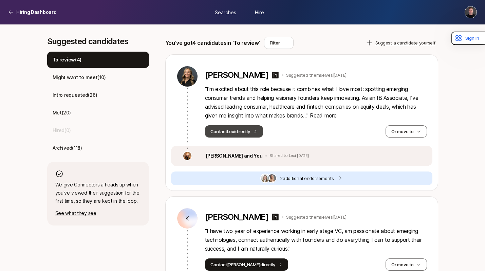
click at [251, 130] on button "Contact Lexi directly" at bounding box center [234, 131] width 58 height 12
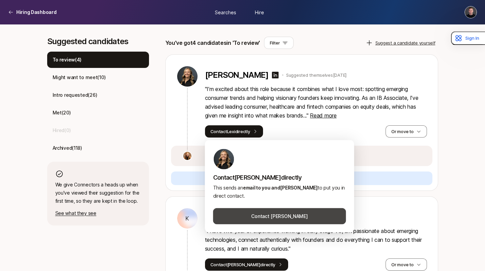
click at [273, 217] on button "Contact [PERSON_NAME]" at bounding box center [279, 216] width 133 height 16
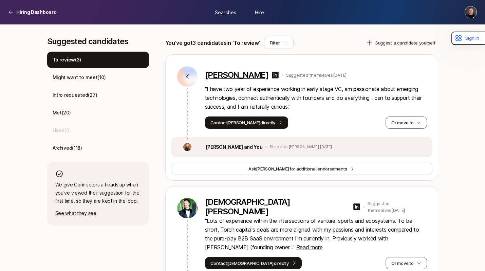
click at [245, 74] on p "[PERSON_NAME]" at bounding box center [237, 75] width 64 height 10
click at [408, 119] on button "Or move to" at bounding box center [406, 123] width 41 height 12
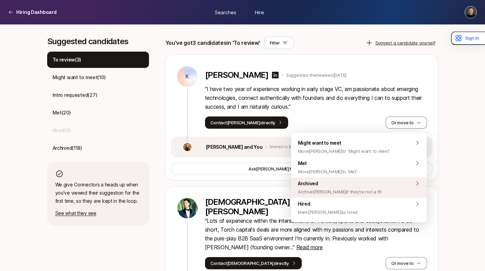
click at [336, 183] on span "Archived Archive [PERSON_NAME] if they're not a fit" at bounding box center [340, 188] width 84 height 16
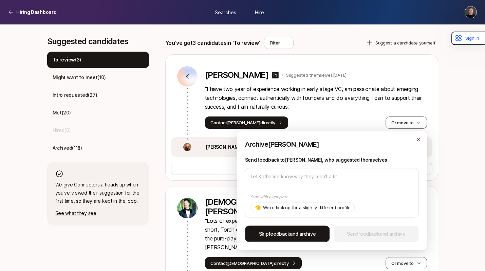
click at [282, 232] on span "feedback" at bounding box center [279, 234] width 21 height 6
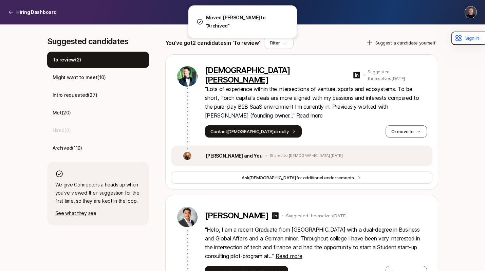
click at [238, 78] on p "[DEMOGRAPHIC_DATA][PERSON_NAME]" at bounding box center [277, 75] width 145 height 19
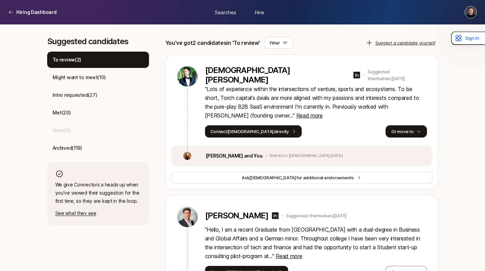
click at [412, 130] on button "Or move to" at bounding box center [406, 131] width 41 height 12
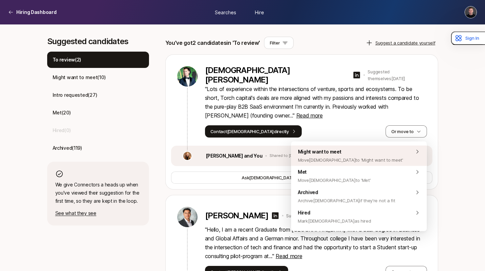
click at [358, 158] on span "Move Christian to 'Might want to meet'" at bounding box center [350, 160] width 105 height 8
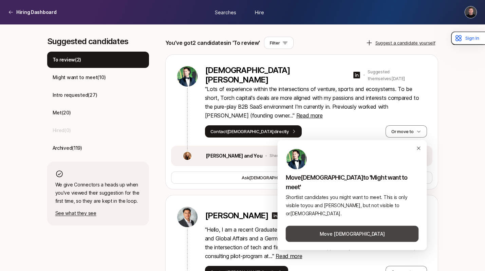
click at [333, 228] on button "Move [DEMOGRAPHIC_DATA]" at bounding box center [352, 234] width 133 height 16
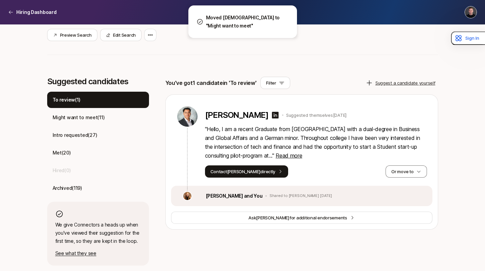
scroll to position [144, 0]
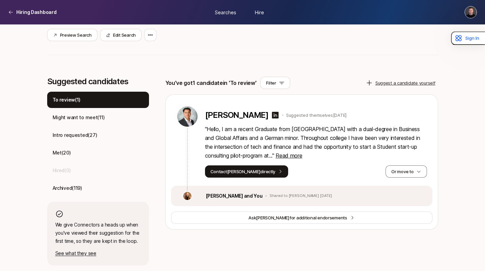
click at [274, 135] on p "" Hello, I am a recent Graduate from [GEOGRAPHIC_DATA] with a dual-degree in Bu…" at bounding box center [316, 142] width 222 height 35
click at [268, 130] on p "" Hello, I am a recent Graduate from [GEOGRAPHIC_DATA] with a dual-degree in Bu…" at bounding box center [316, 142] width 222 height 35
click at [233, 115] on p "[PERSON_NAME]" at bounding box center [237, 115] width 64 height 10
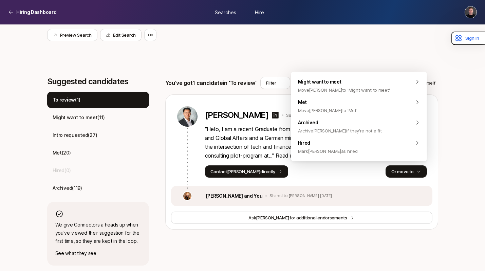
click at [421, 169] on icon "button" at bounding box center [419, 171] width 5 height 5
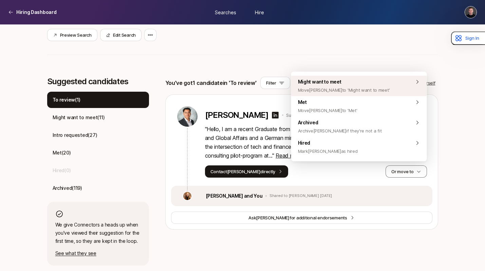
click at [334, 90] on span "Move [PERSON_NAME] to 'Might want to meet'" at bounding box center [344, 90] width 92 height 8
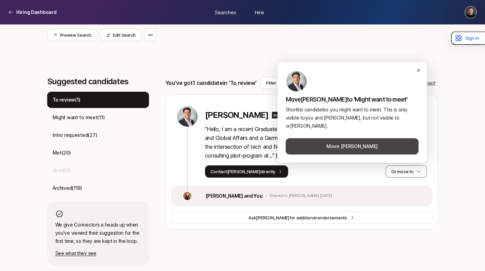
click at [335, 148] on button "Move [PERSON_NAME]" at bounding box center [352, 146] width 133 height 16
